Goal: Information Seeking & Learning: Learn about a topic

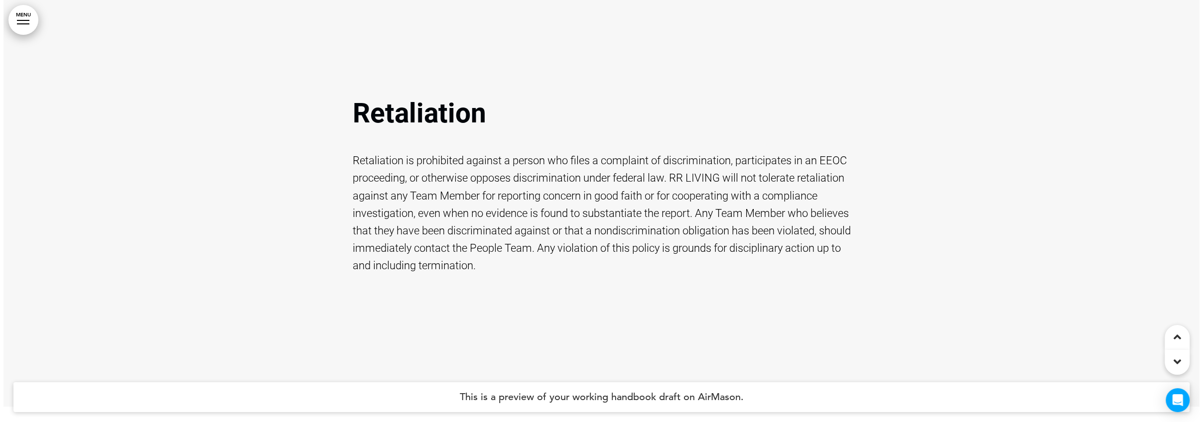
scroll to position [7420, 0]
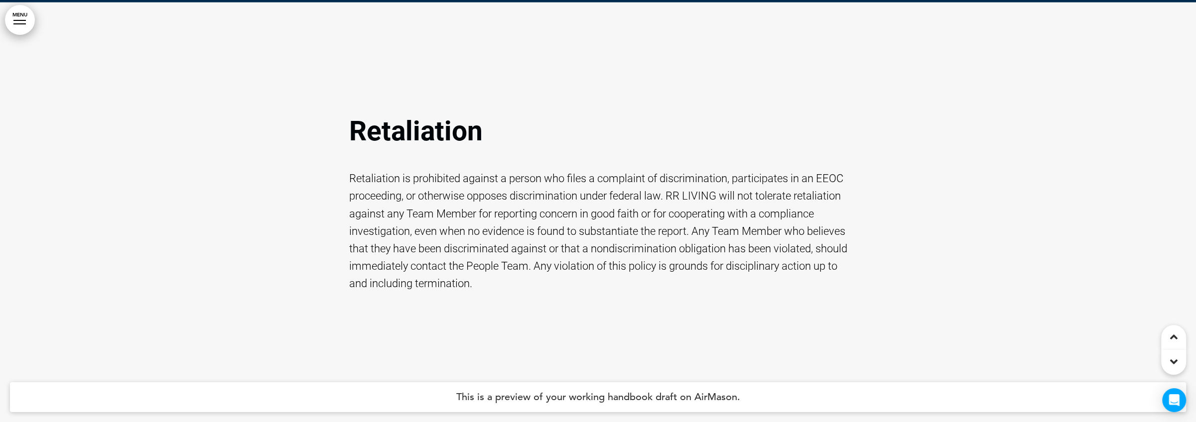
click at [16, 11] on link "MENU" at bounding box center [20, 20] width 30 height 30
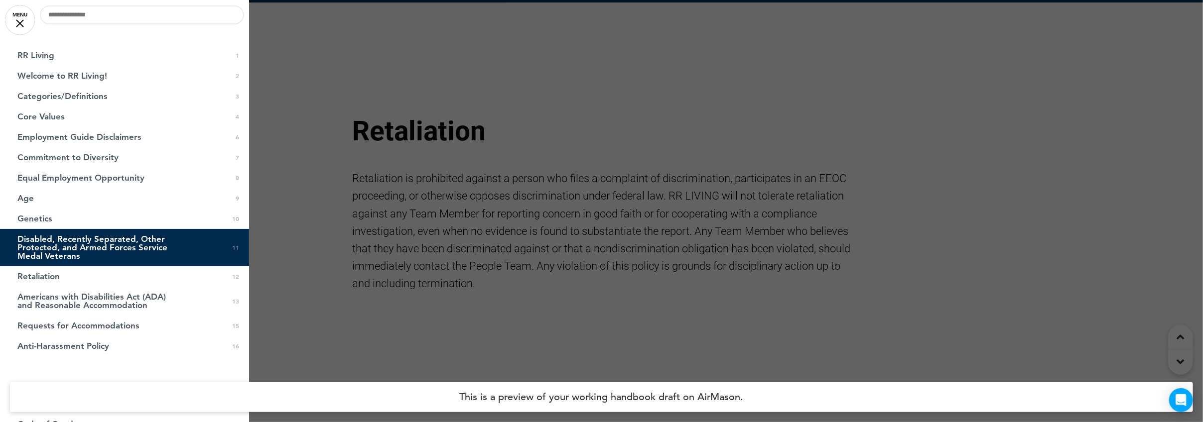
scroll to position [0, 0]
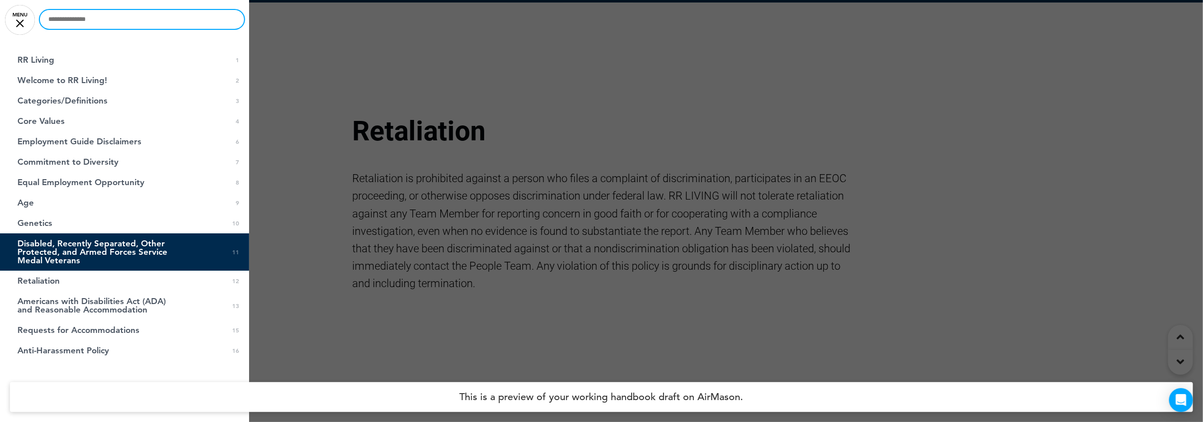
click at [121, 12] on input "text" at bounding box center [142, 19] width 204 height 19
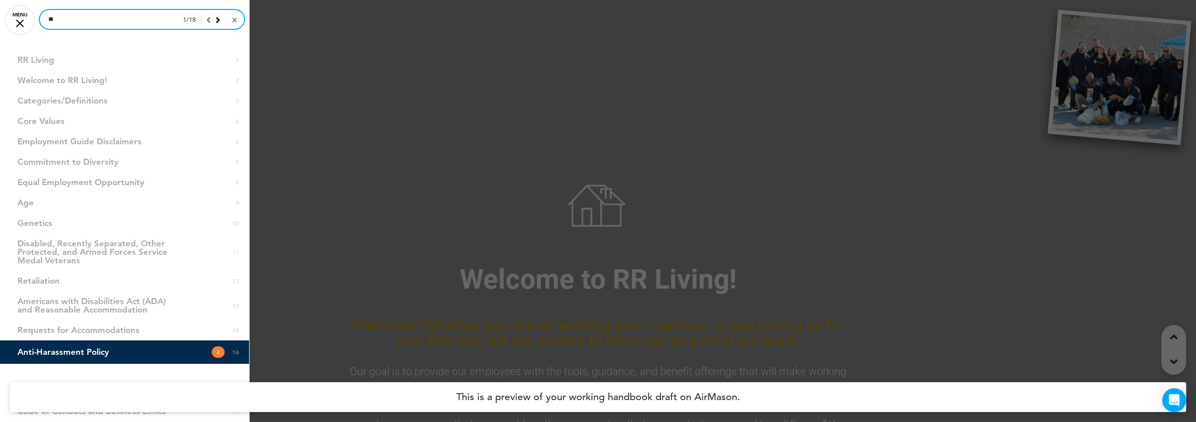
type input "*"
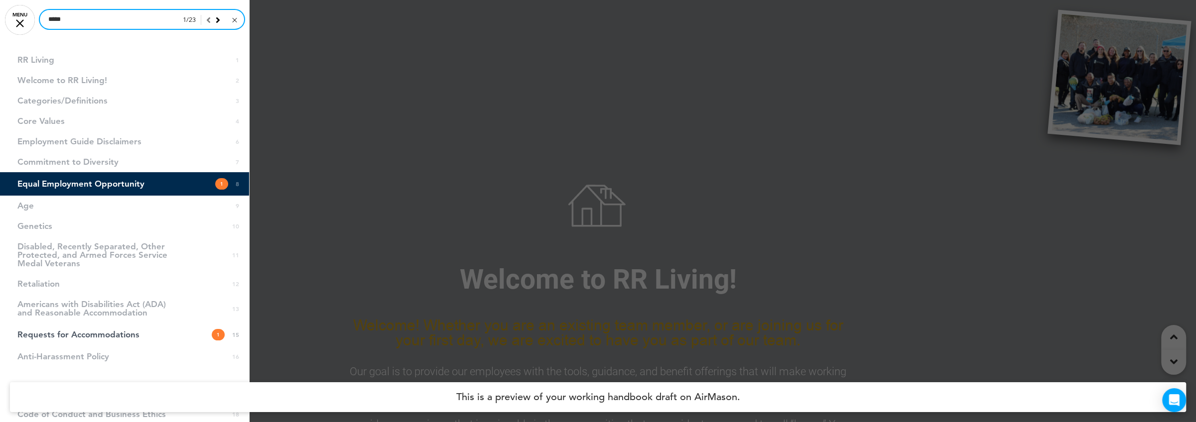
type input "*****"
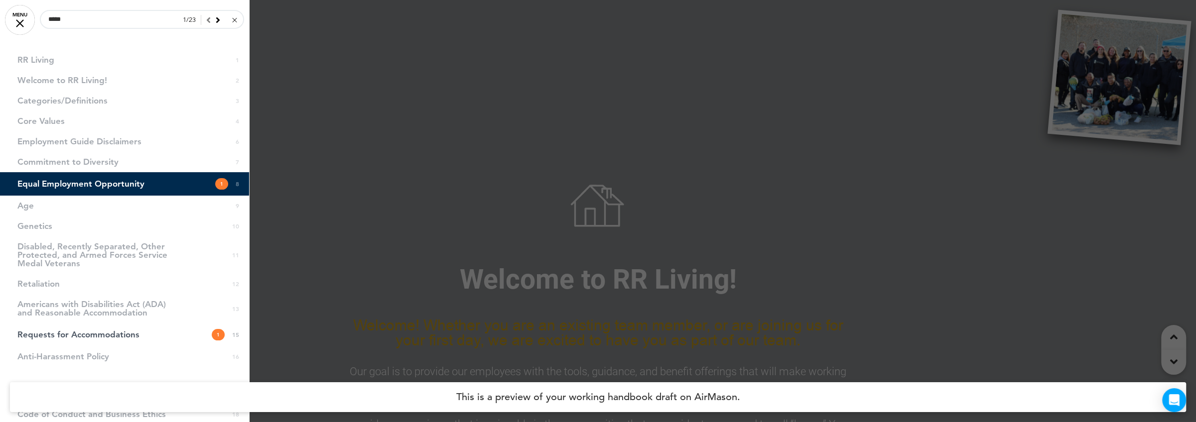
click at [216, 17] on icon at bounding box center [218, 19] width 4 height 9
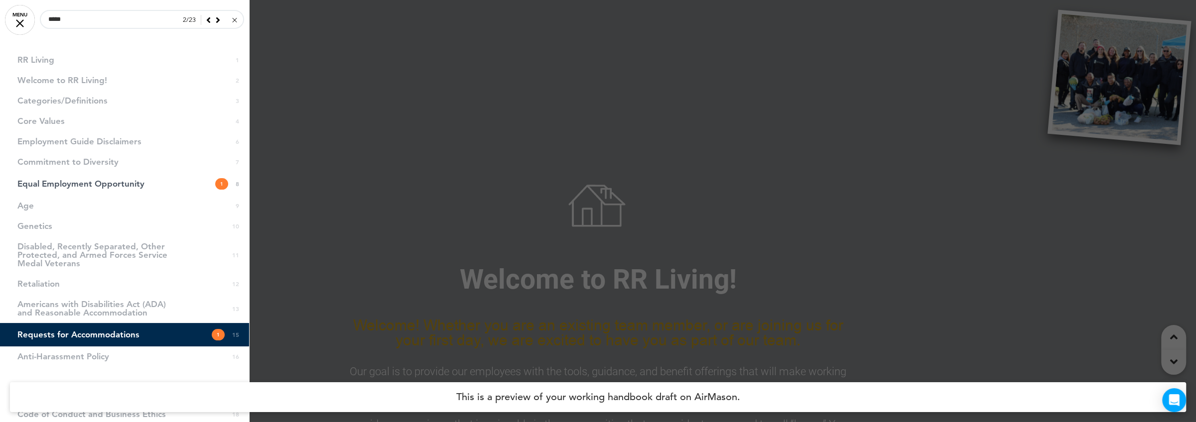
click at [216, 17] on icon at bounding box center [218, 19] width 4 height 9
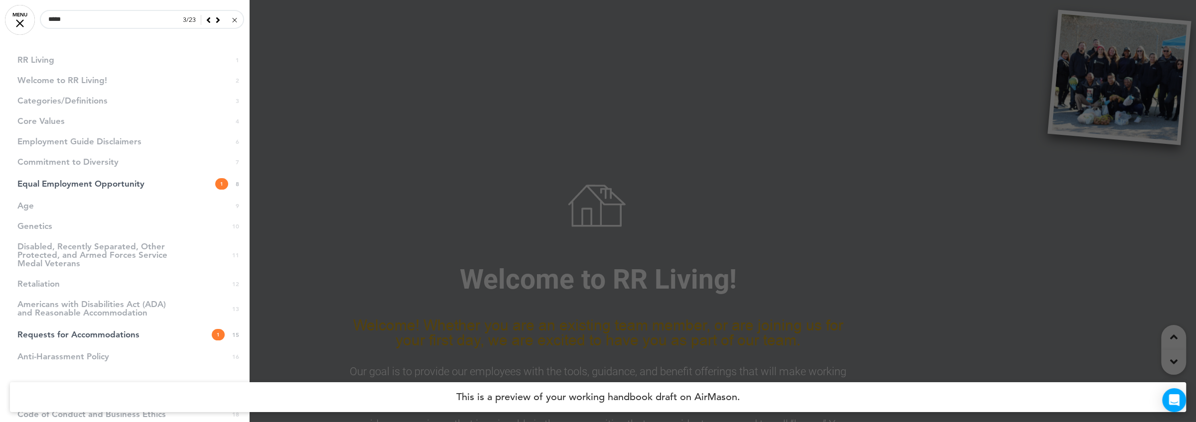
click at [216, 17] on icon at bounding box center [218, 19] width 4 height 9
click at [175, 185] on link "Equal Employment Opportunity 1 8" at bounding box center [124, 183] width 249 height 23
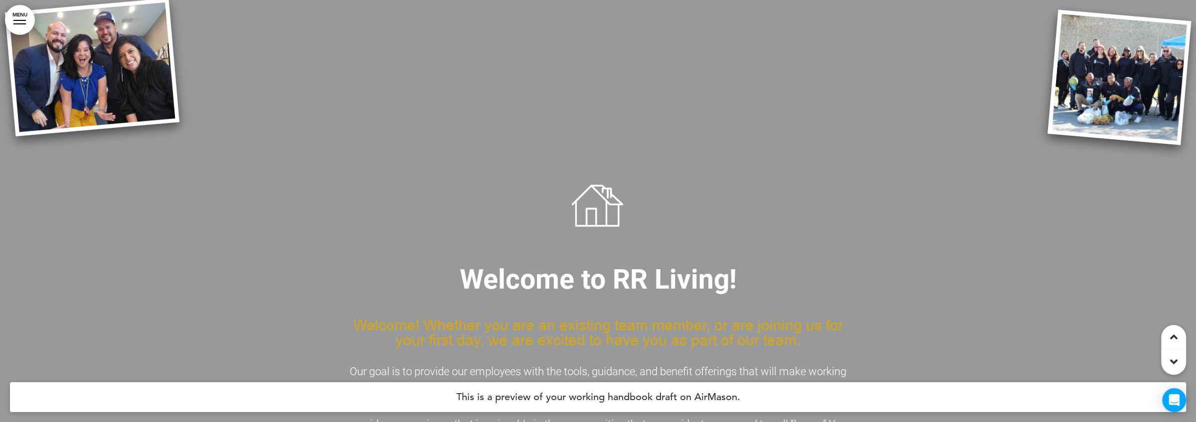
click at [20, 22] on link "MENU" at bounding box center [20, 20] width 30 height 30
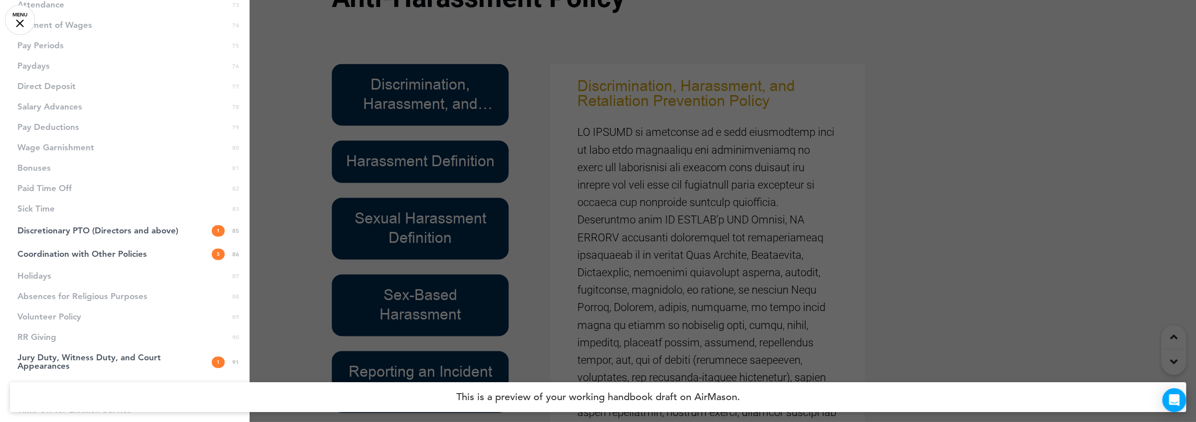
scroll to position [1544, 0]
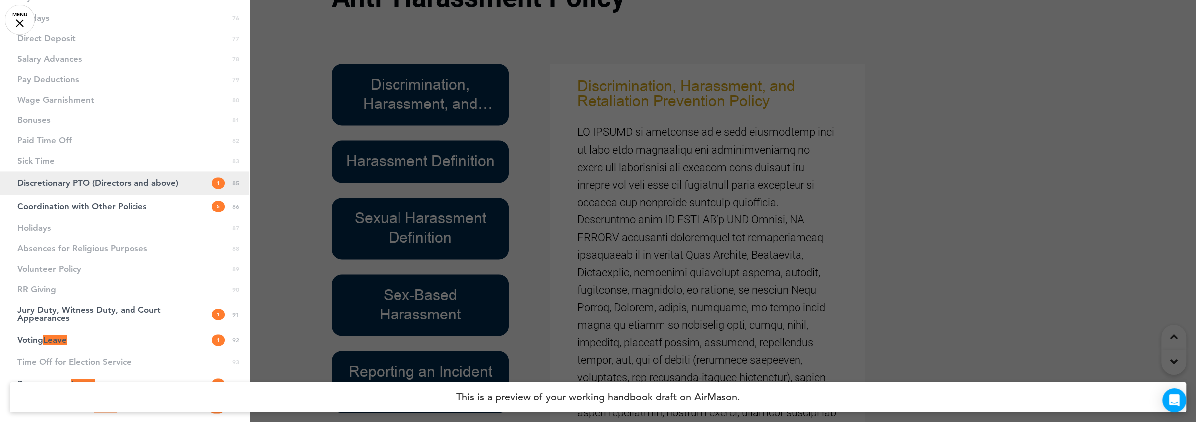
click at [90, 179] on span "Discretionary PTO (Directors and above)" at bounding box center [97, 183] width 161 height 8
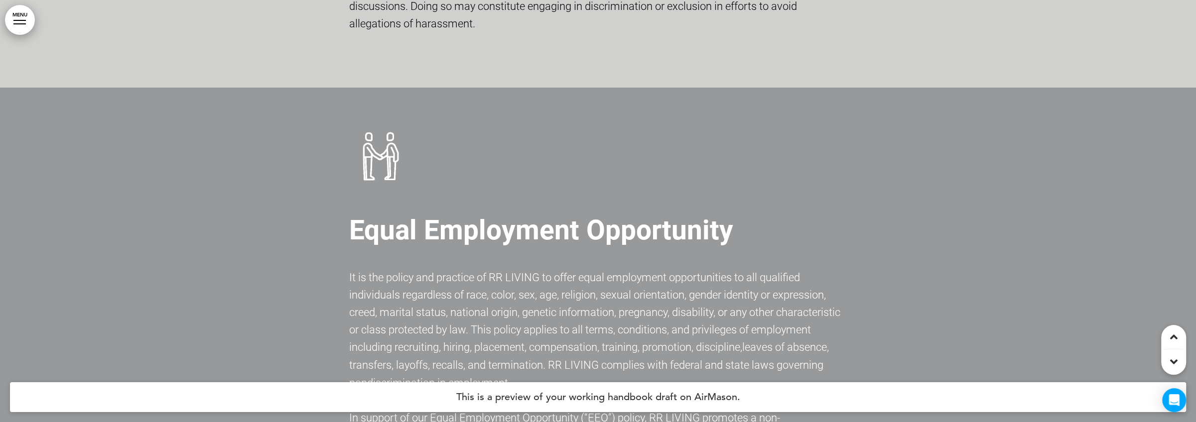
scroll to position [5762, 0]
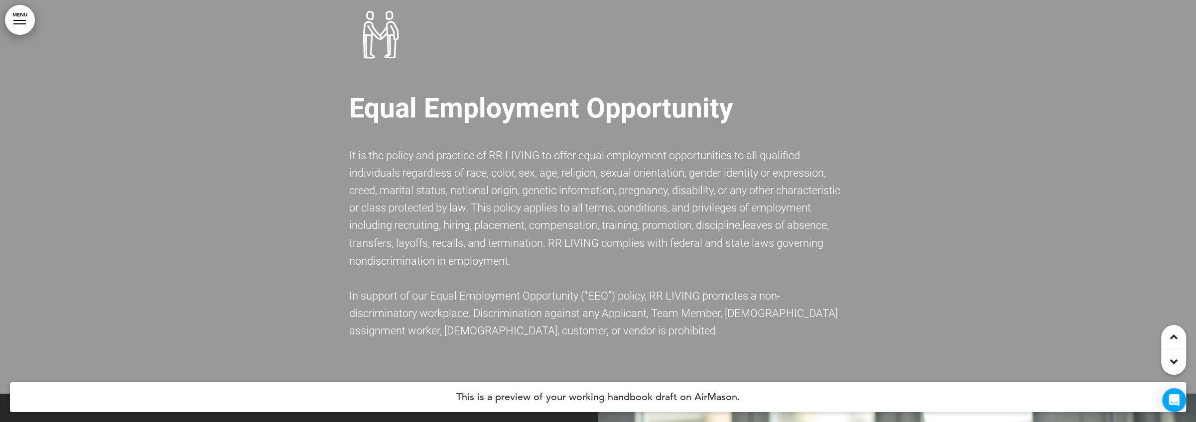
click at [24, 19] on link "MENU" at bounding box center [20, 20] width 30 height 30
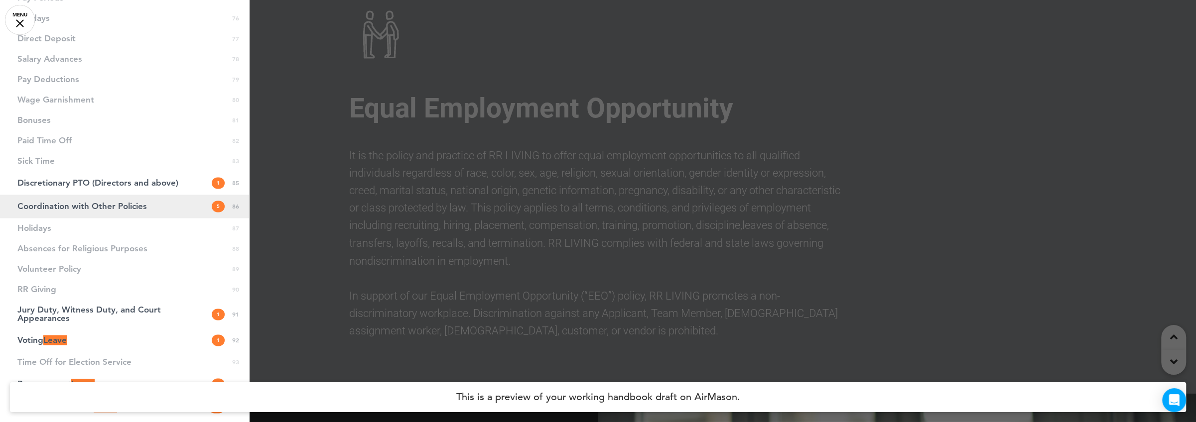
scroll to position [1494, 0]
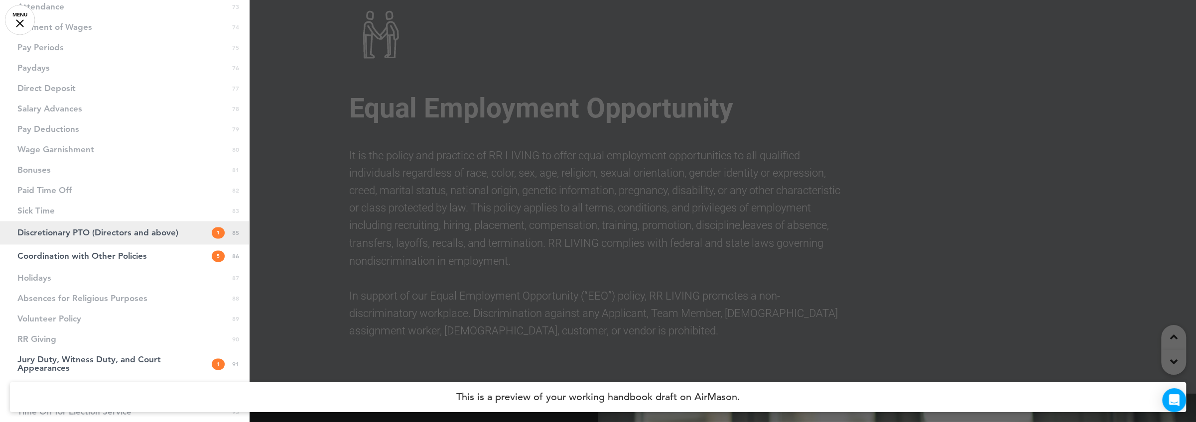
click at [120, 237] on link "Discretionary PTO (Directors and above) 1 85" at bounding box center [124, 232] width 249 height 23
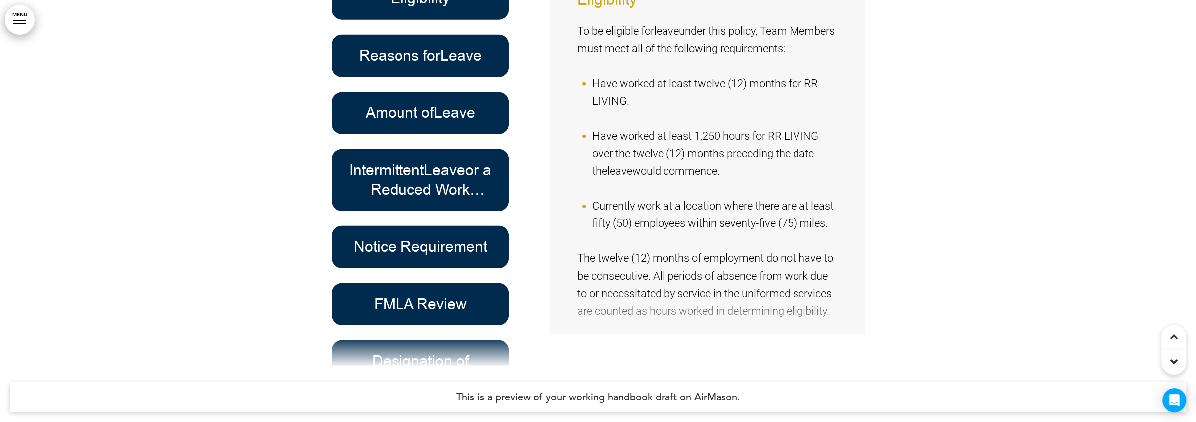
scroll to position [58893, 0]
